Goal: Task Accomplishment & Management: Use online tool/utility

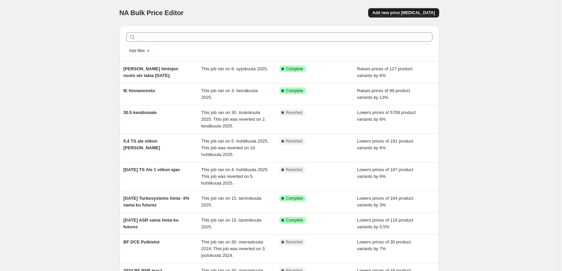
click at [421, 15] on span "Add new price [MEDICAL_DATA]" at bounding box center [403, 12] width 63 height 5
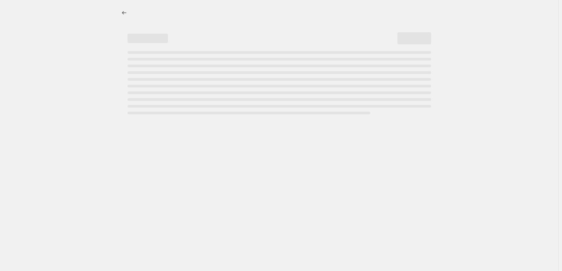
select select "percentage"
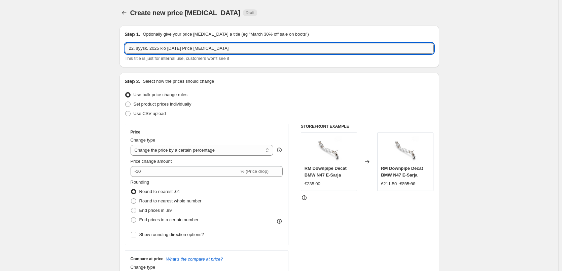
click at [186, 47] on input "22. syysk. 2025 klo [DATE] Price [MEDICAL_DATA]" at bounding box center [279, 48] width 309 height 11
type input "[DATE] RTMG hinnan nosto 6%"
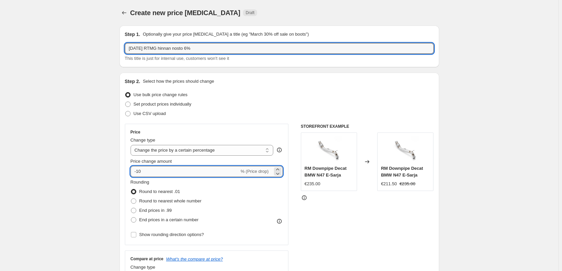
click at [164, 175] on input "-10" at bounding box center [184, 171] width 109 height 11
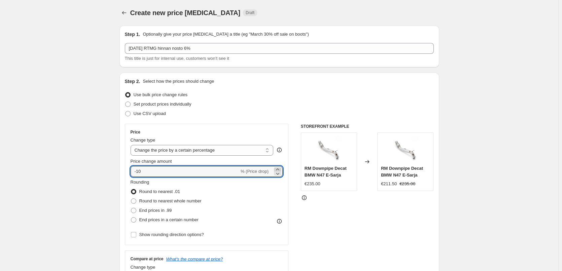
click at [279, 168] on icon at bounding box center [277, 169] width 7 height 7
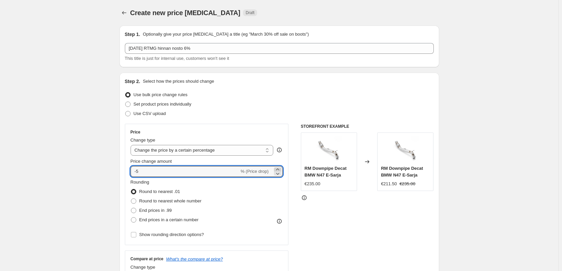
click at [279, 168] on icon at bounding box center [277, 169] width 7 height 7
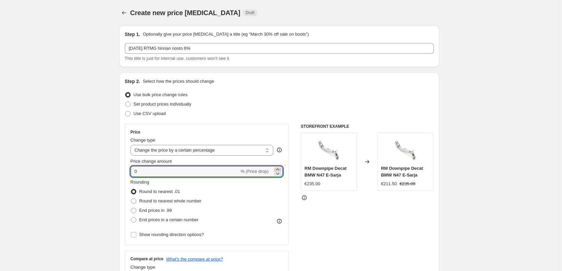
click at [279, 168] on icon at bounding box center [277, 169] width 7 height 7
click at [280, 168] on icon at bounding box center [277, 169] width 7 height 7
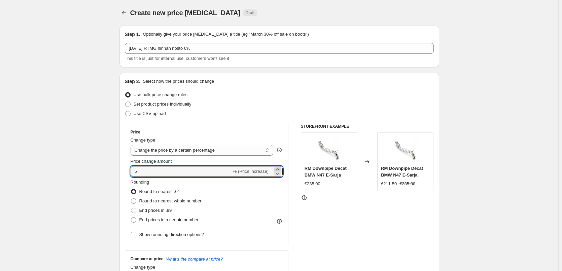
click at [280, 168] on icon at bounding box center [277, 169] width 7 height 7
type input "6"
click at [189, 202] on span "Round to nearest whole number" at bounding box center [170, 200] width 62 height 5
click at [131, 199] on input "Round to nearest whole number" at bounding box center [131, 198] width 0 height 0
radio input "true"
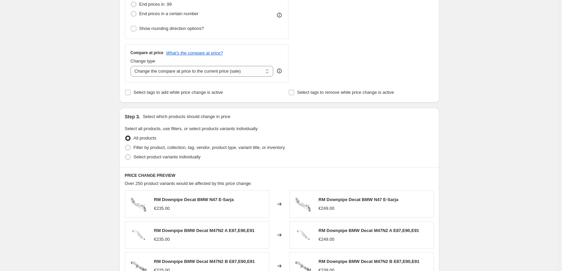
scroll to position [235, 0]
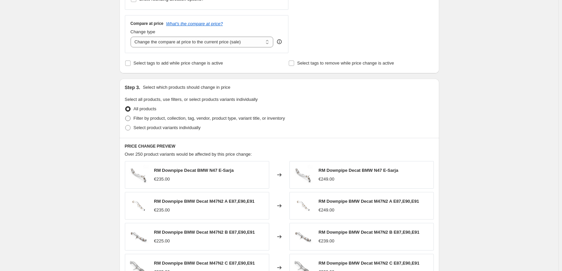
click at [172, 120] on span "Filter by product, collection, tag, vendor, product type, variant title, or inv…" at bounding box center [209, 118] width 151 height 5
click at [125, 116] on input "Filter by product, collection, tag, vendor, product type, variant title, or inv…" at bounding box center [125, 116] width 0 height 0
radio input "true"
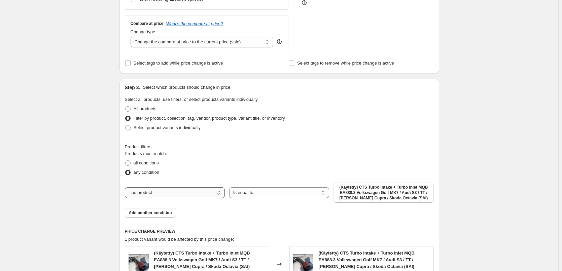
click at [198, 195] on select "The product The product's collection The product's tag The product's vendor The…" at bounding box center [175, 192] width 100 height 11
select select "collection"
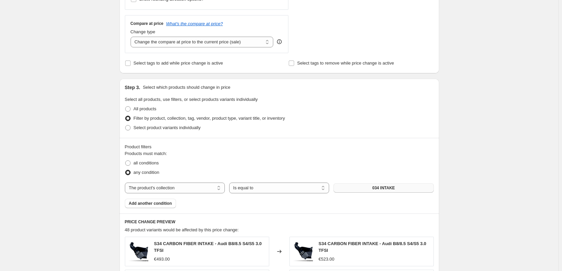
click at [366, 192] on button "034 INTAKE" at bounding box center [383, 187] width 100 height 9
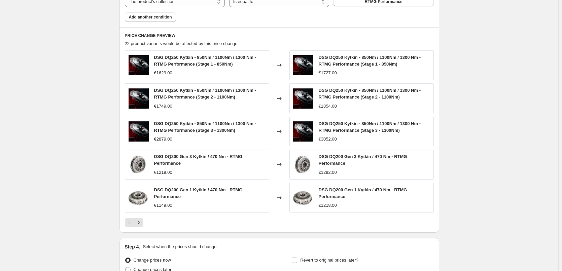
scroll to position [488, 0]
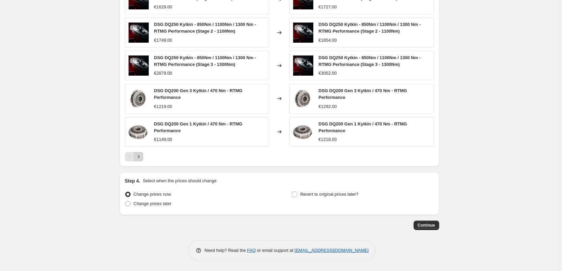
click at [140, 154] on icon "Next" at bounding box center [138, 156] width 7 height 7
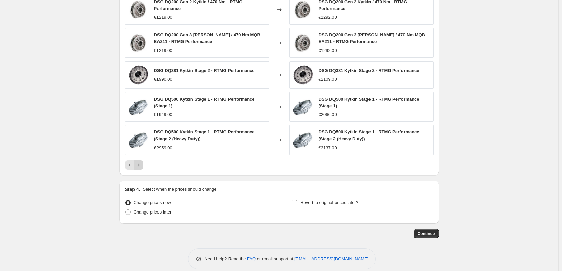
scroll to position [486, 0]
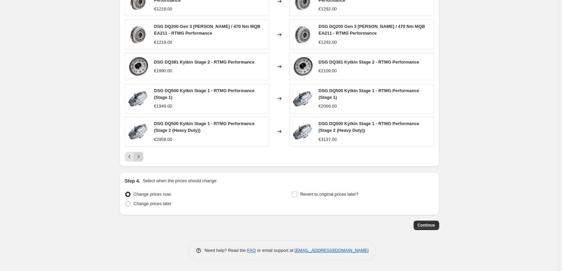
click at [138, 159] on icon "Next" at bounding box center [138, 156] width 7 height 7
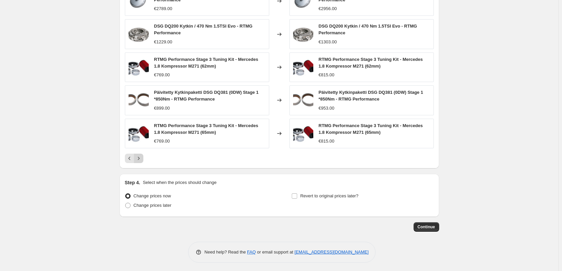
click at [138, 159] on icon "Next" at bounding box center [138, 158] width 7 height 7
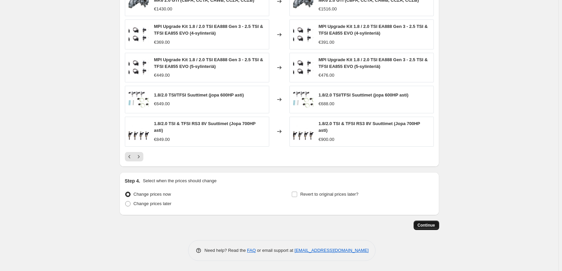
click at [417, 223] on button "Continue" at bounding box center [426, 225] width 26 height 9
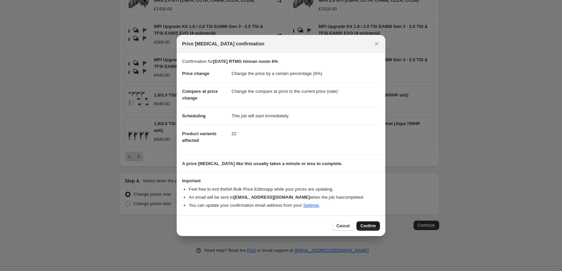
click at [366, 228] on span "Confirm" at bounding box center [367, 225] width 15 height 5
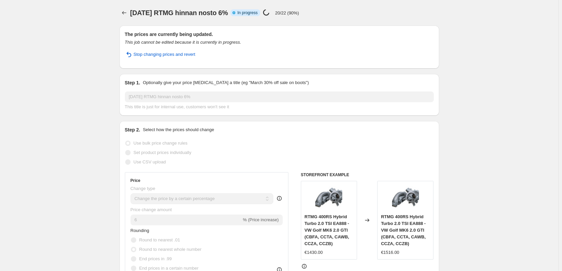
select select "percentage"
select select "collection"
